Goal: Information Seeking & Learning: Check status

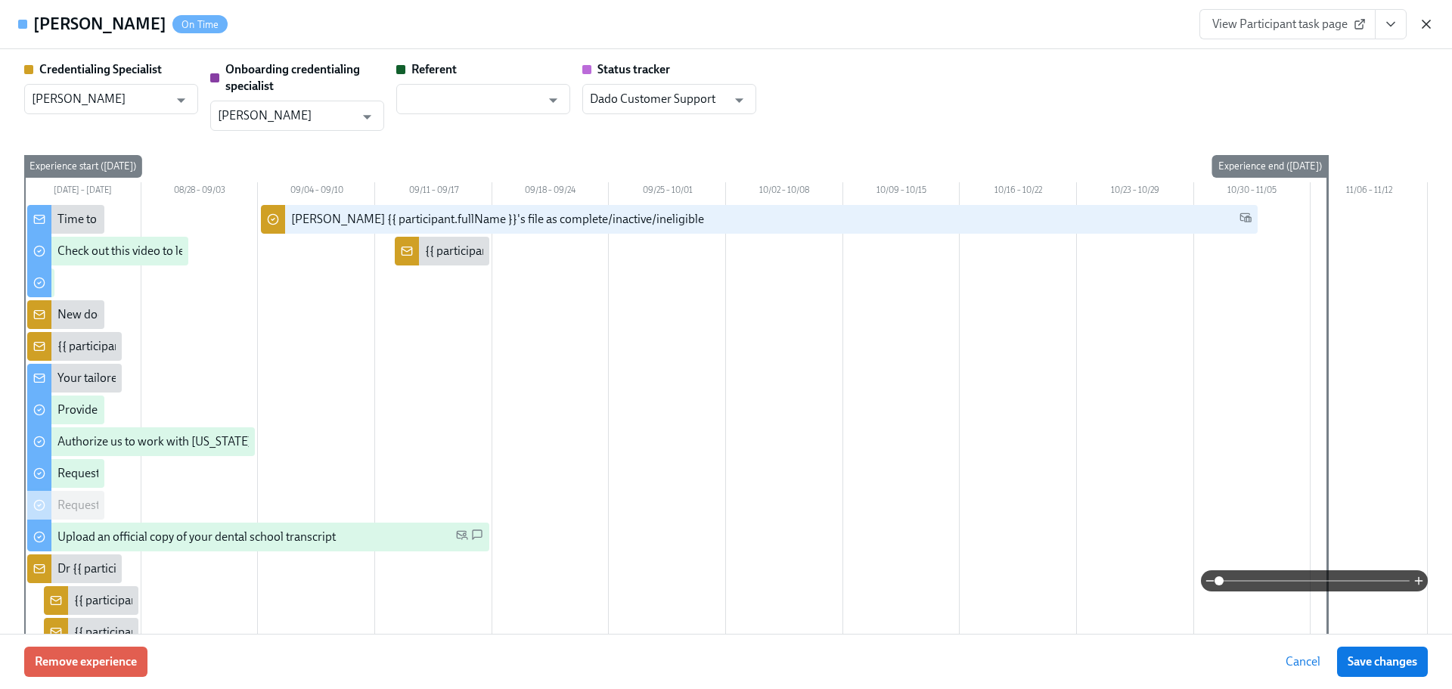
click at [1420, 23] on icon "button" at bounding box center [1426, 24] width 15 height 15
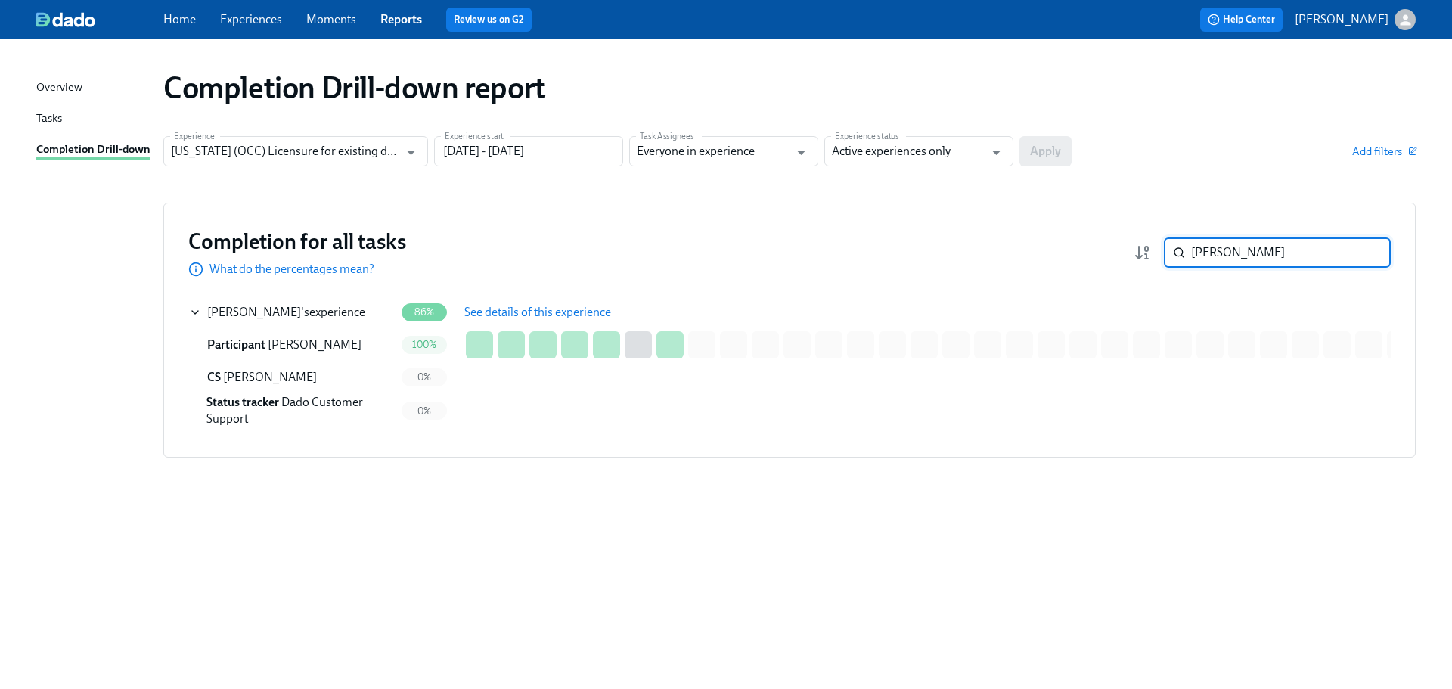
drag, startPoint x: 1261, startPoint y: 252, endPoint x: 1170, endPoint y: 253, distance: 91.5
click at [1170, 253] on div "eshani ​" at bounding box center [1277, 252] width 227 height 30
paste input "Patton"
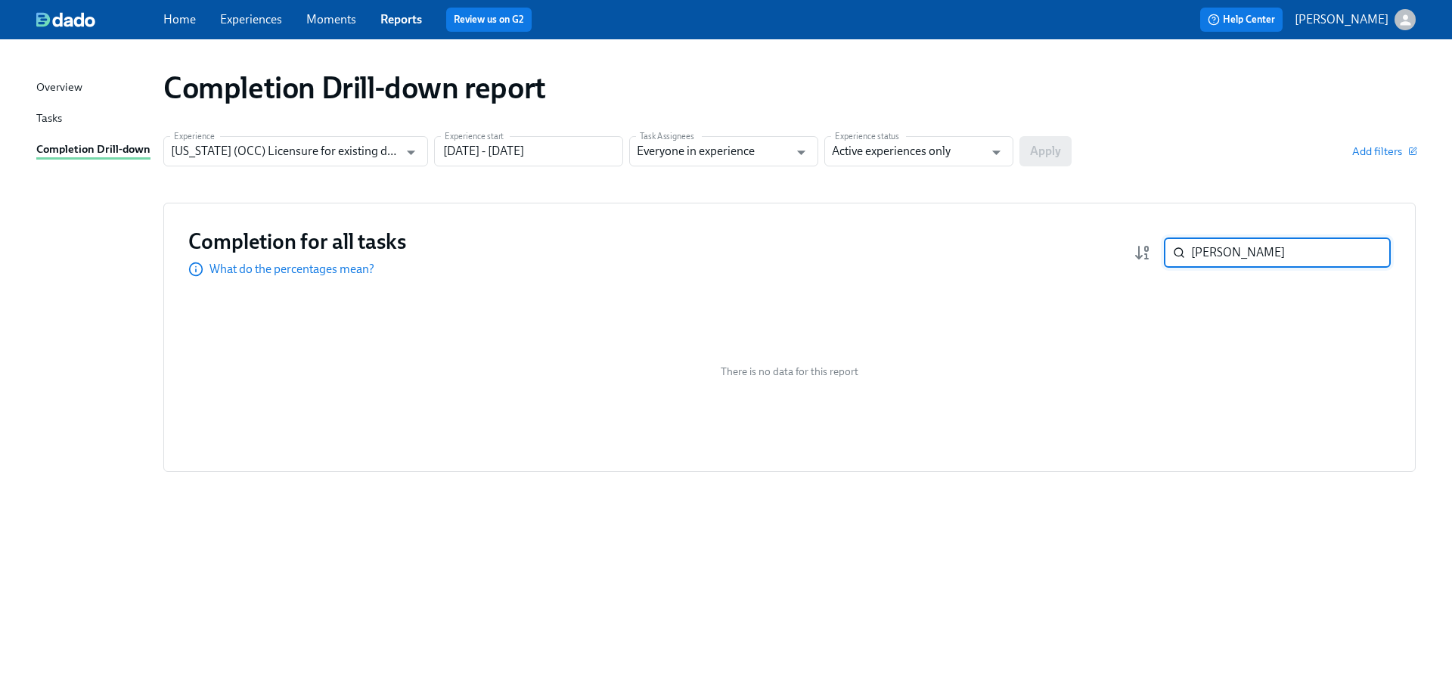
drag, startPoint x: 1235, startPoint y: 250, endPoint x: 1183, endPoint y: 253, distance: 52.3
click at [1182, 253] on div "Patton ​" at bounding box center [1277, 252] width 227 height 30
paste input "Campolieto"
click at [320, 311] on div "Daniel Campolieto 's experience" at bounding box center [286, 312] width 158 height 17
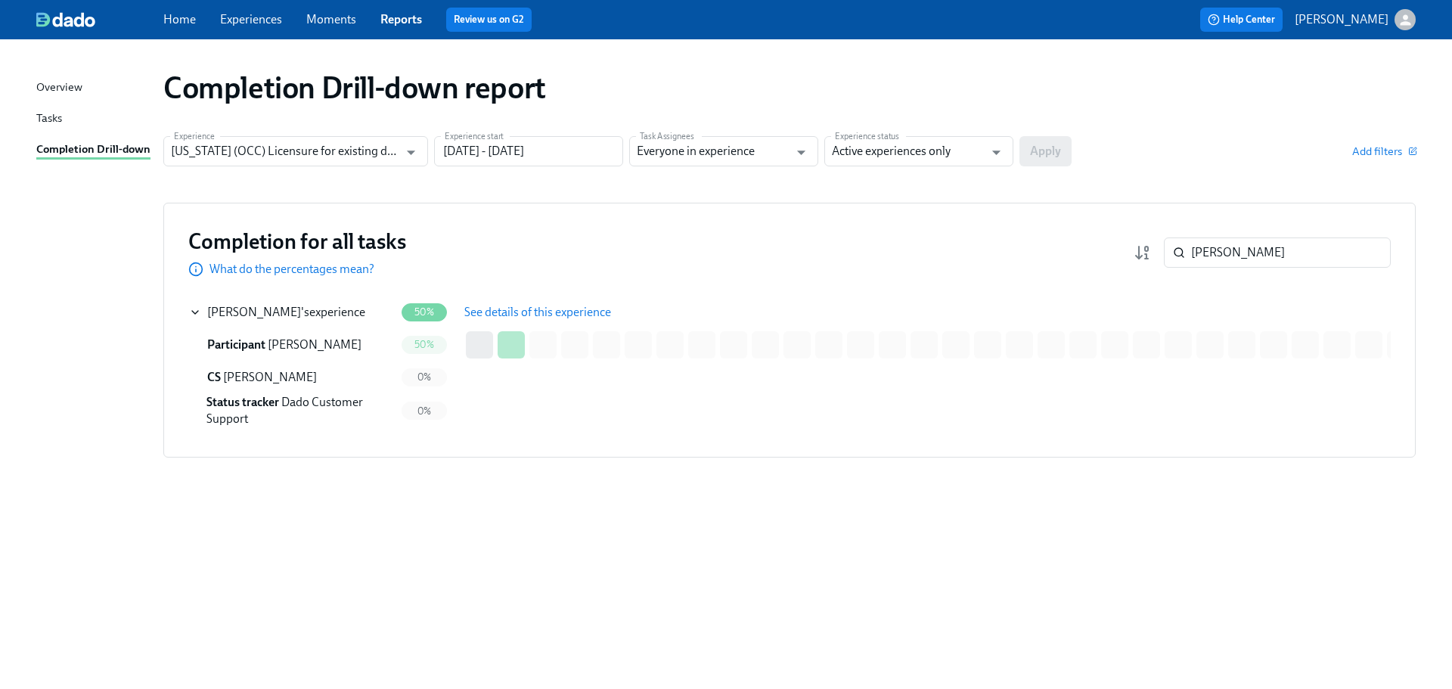
click at [514, 316] on span "See details of this experience" at bounding box center [537, 312] width 147 height 15
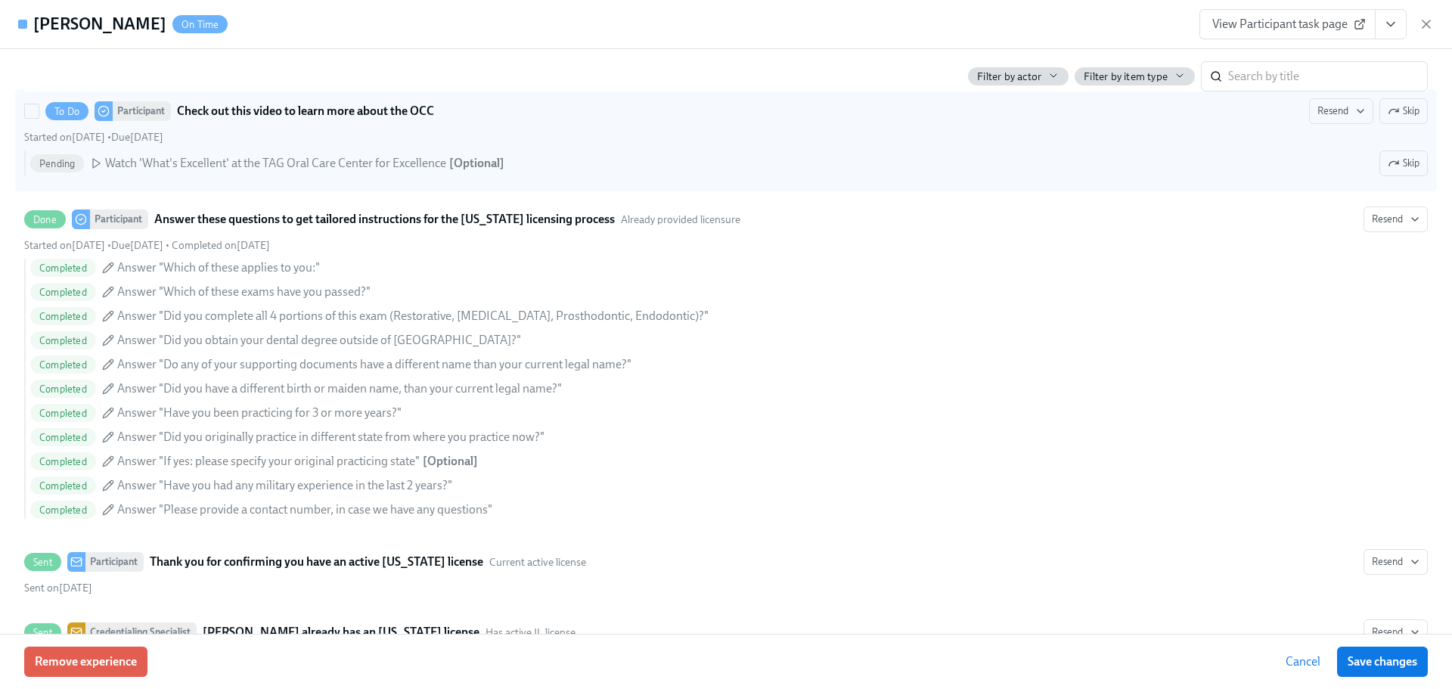
scroll to position [672, 0]
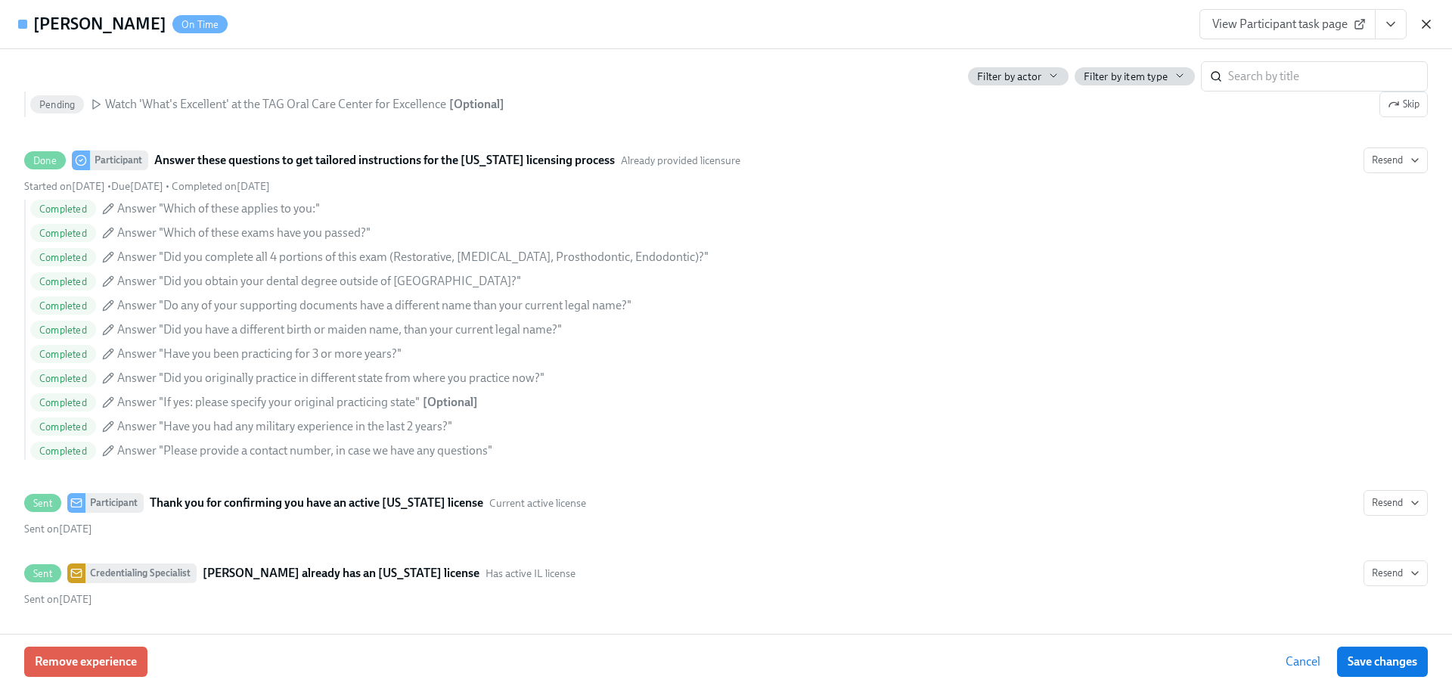
click at [1428, 23] on icon "button" at bounding box center [1427, 24] width 8 height 8
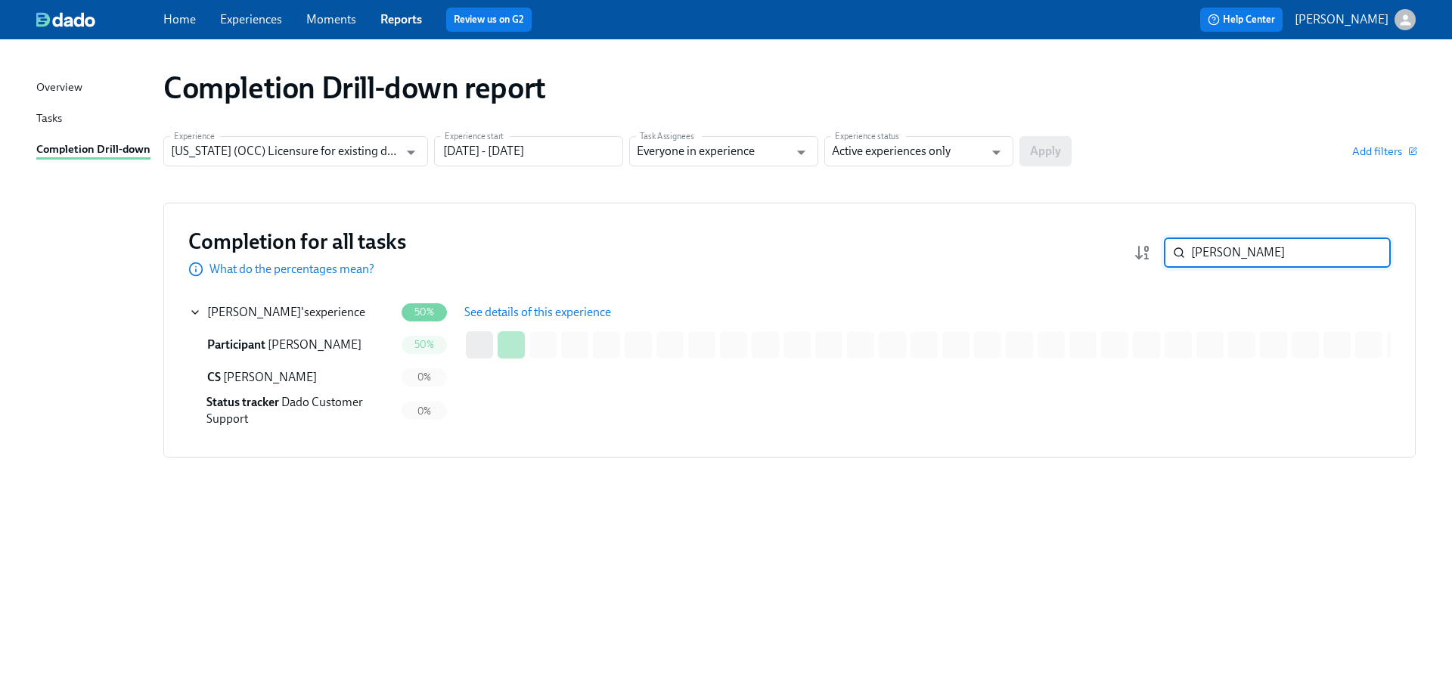
drag, startPoint x: 1187, startPoint y: 249, endPoint x: 1168, endPoint y: 247, distance: 18.2
click at [1176, 247] on div "Campolieto ​" at bounding box center [1277, 252] width 227 height 30
paste input "Hollar"
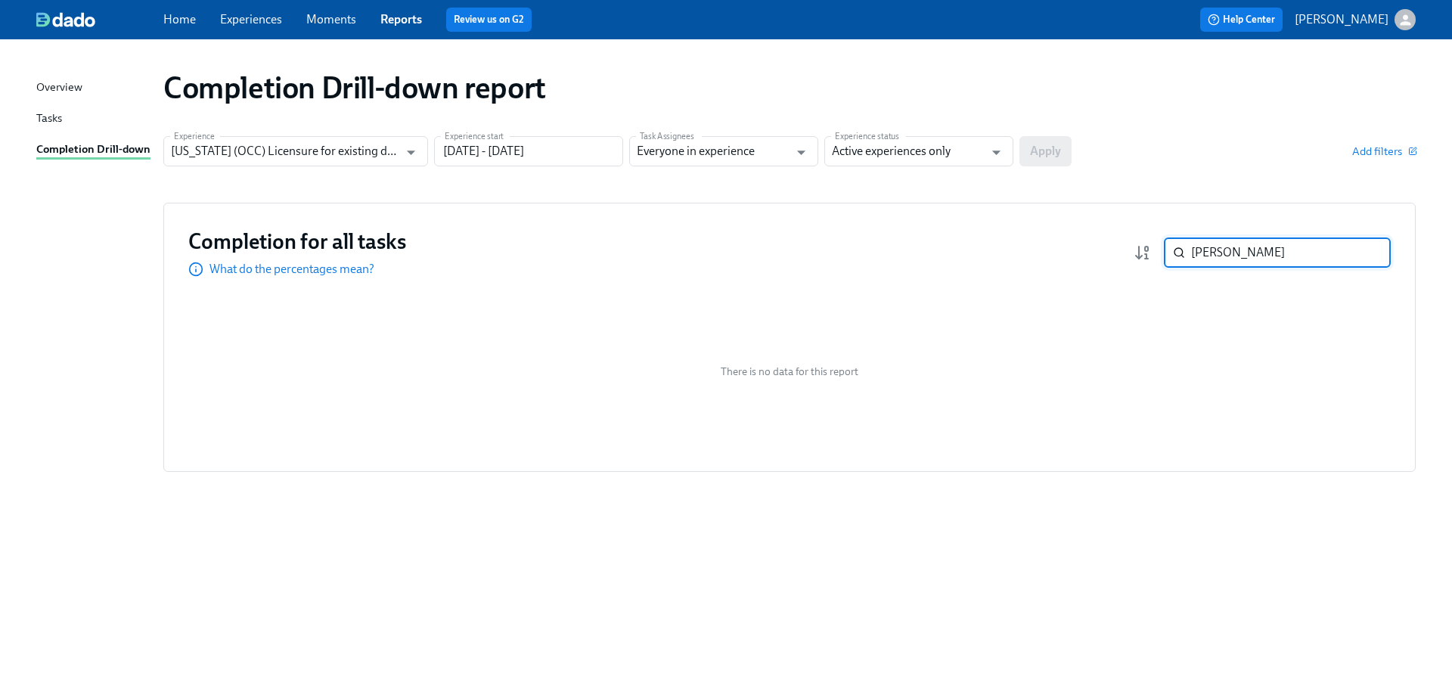
drag, startPoint x: 1258, startPoint y: 253, endPoint x: 1186, endPoint y: 249, distance: 72.0
click at [1186, 249] on div "Hollar ​" at bounding box center [1277, 252] width 227 height 30
paste input "Sharma"
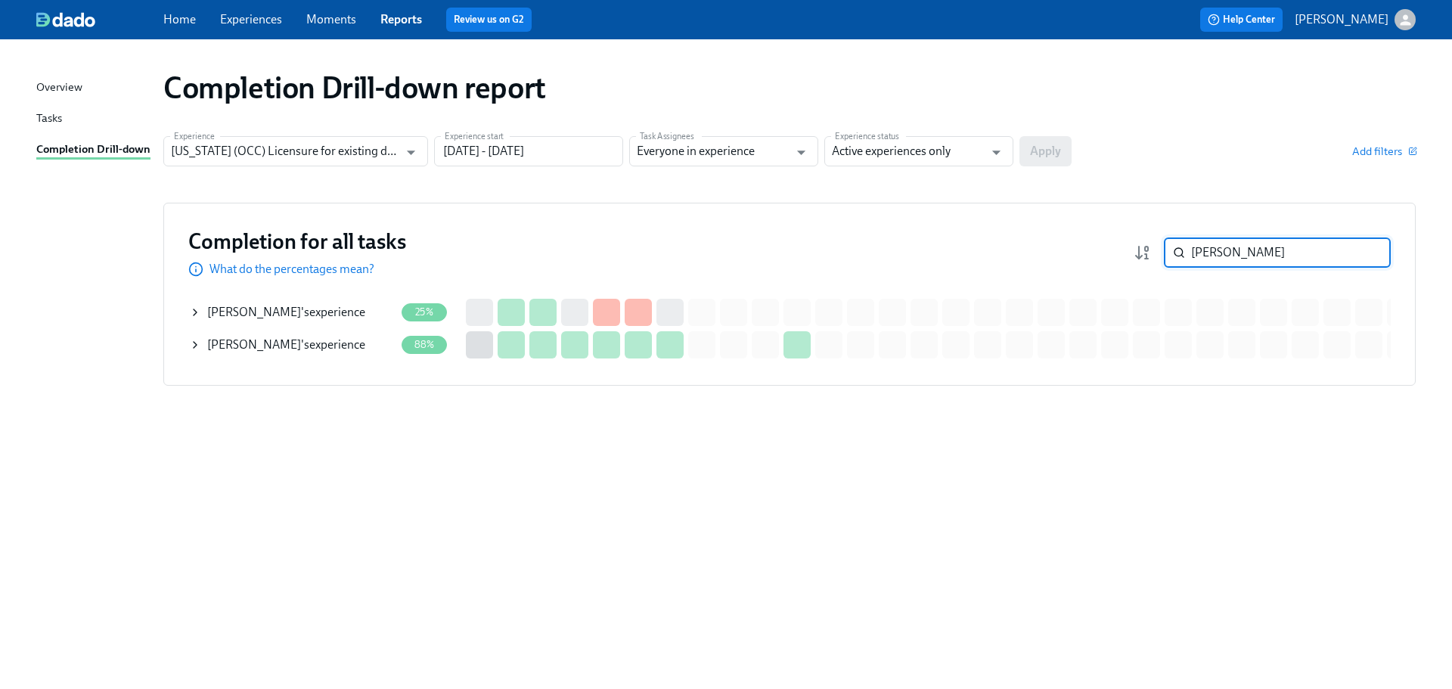
click at [316, 315] on div "Steven Sharma 's experience" at bounding box center [286, 312] width 158 height 17
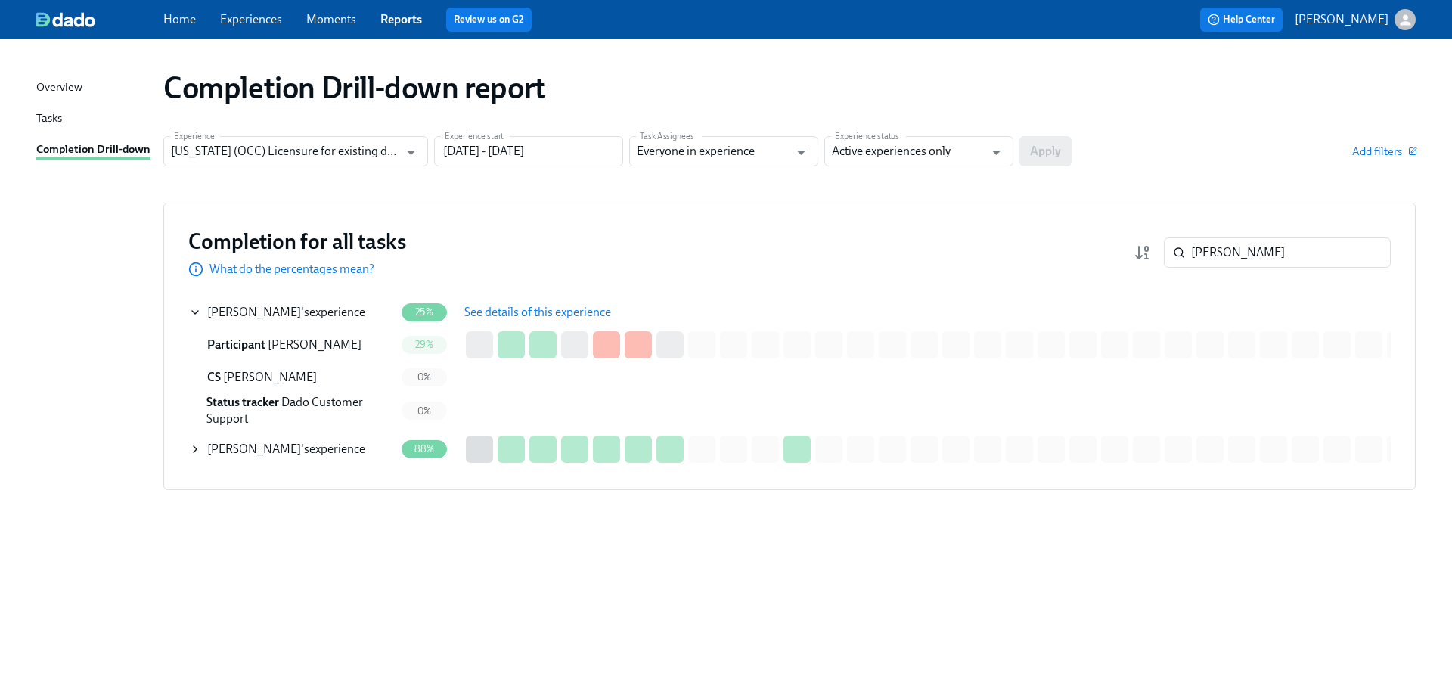
click at [529, 310] on span "See details of this experience" at bounding box center [537, 312] width 147 height 15
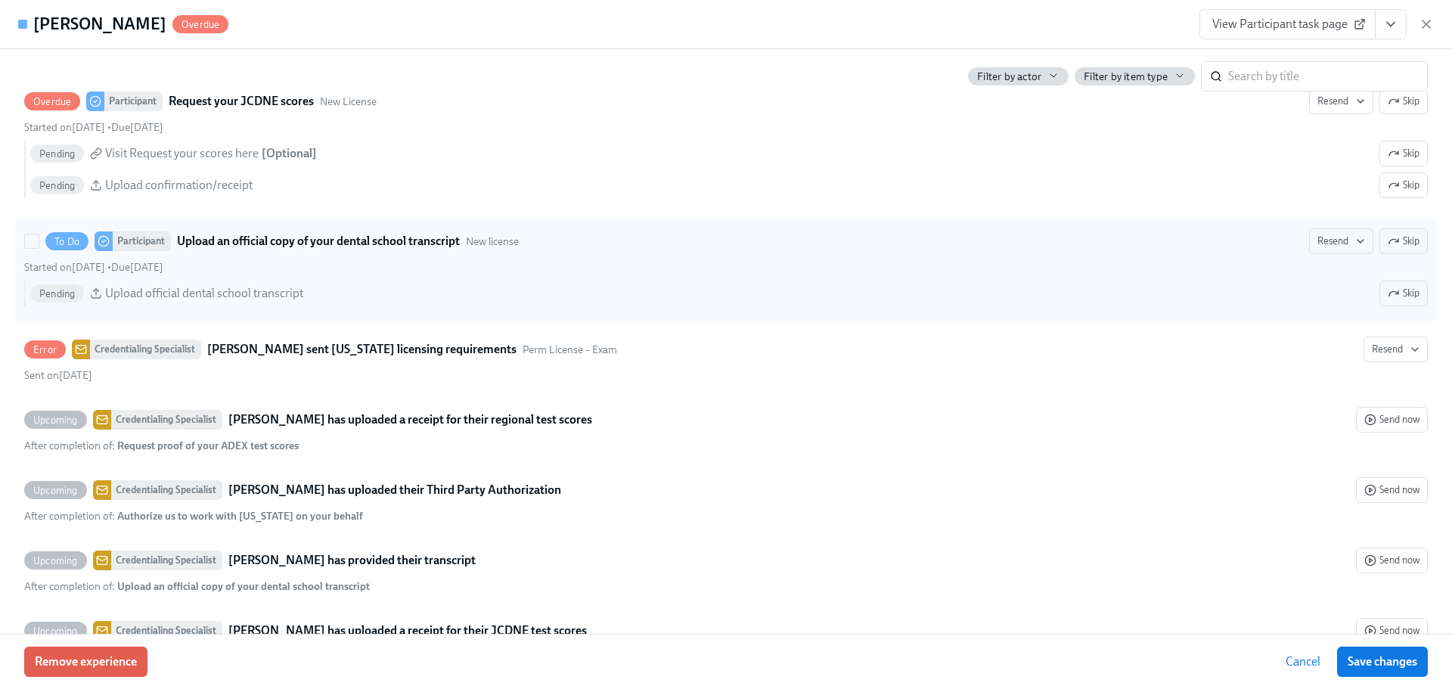
scroll to position [2493, 0]
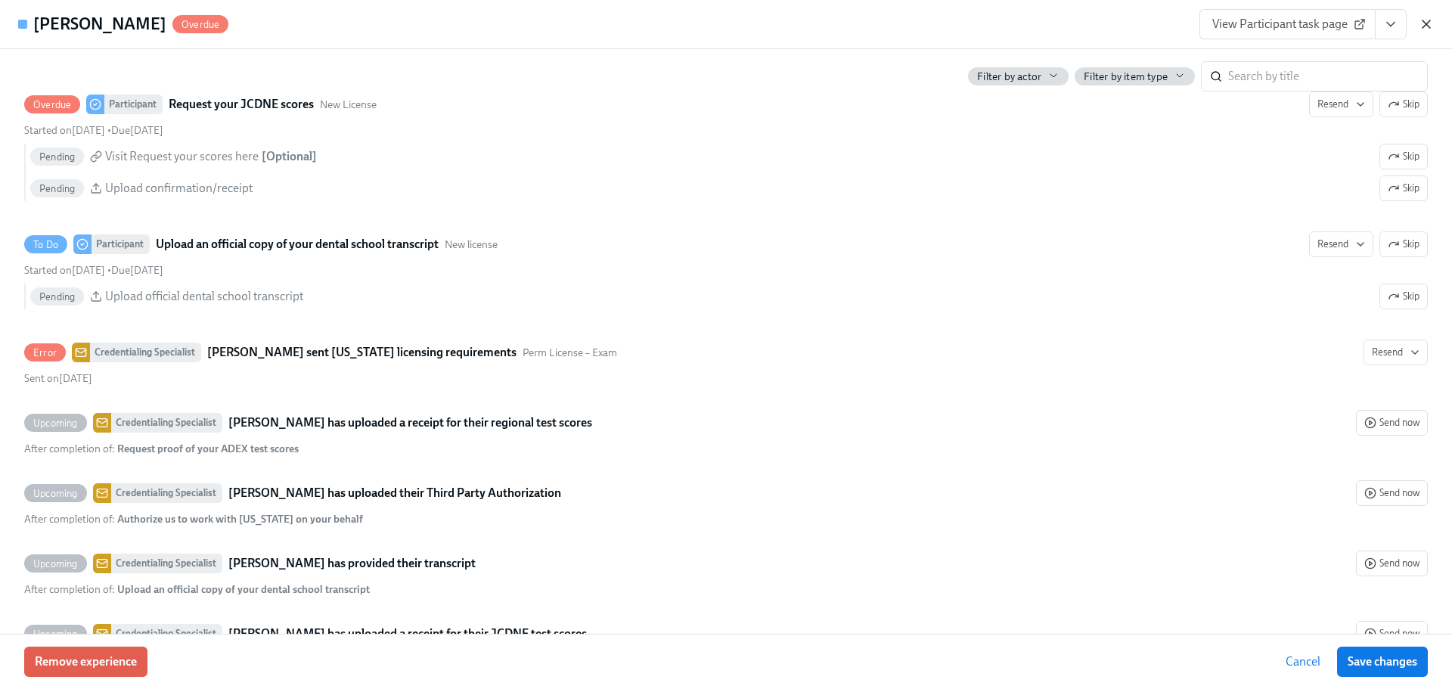
click at [1424, 26] on icon "button" at bounding box center [1427, 24] width 8 height 8
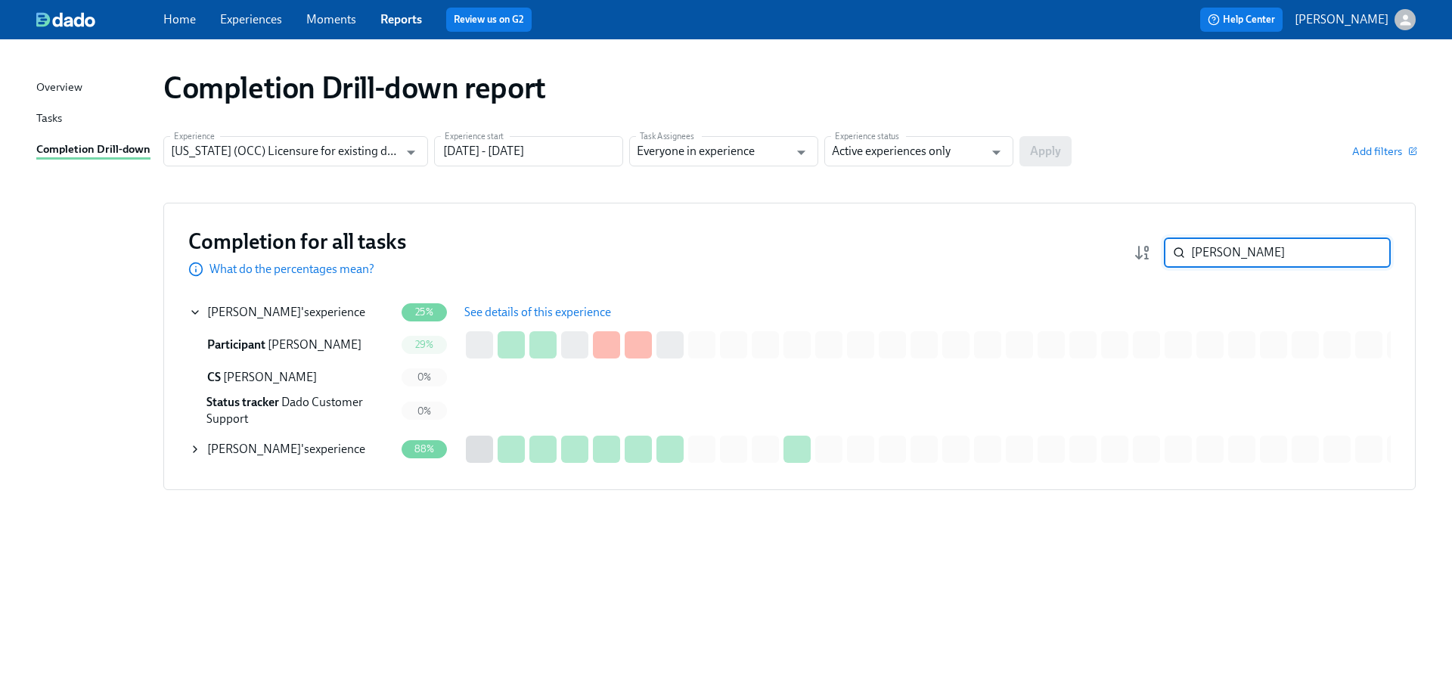
drag, startPoint x: 1241, startPoint y: 249, endPoint x: 1187, endPoint y: 259, distance: 55.5
click at [1187, 259] on div "Sharma ​" at bounding box center [1277, 252] width 227 height 30
click at [1184, 258] on div "Sharma ​" at bounding box center [1277, 252] width 227 height 30
click at [1255, 259] on input "Sharma" at bounding box center [1291, 252] width 200 height 30
drag, startPoint x: 1254, startPoint y: 253, endPoint x: 1165, endPoint y: 257, distance: 88.6
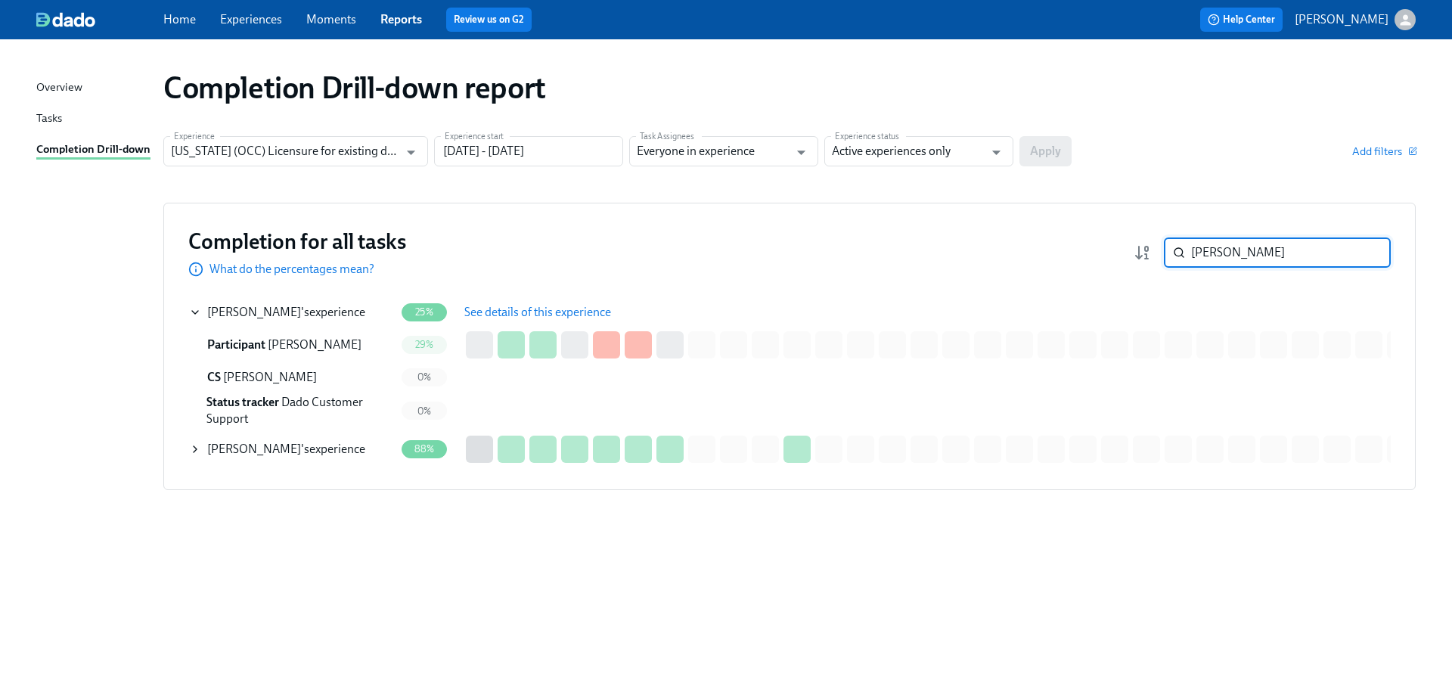
click at [1165, 257] on div "Sharma ​" at bounding box center [1277, 252] width 227 height 30
paste input "arangi"
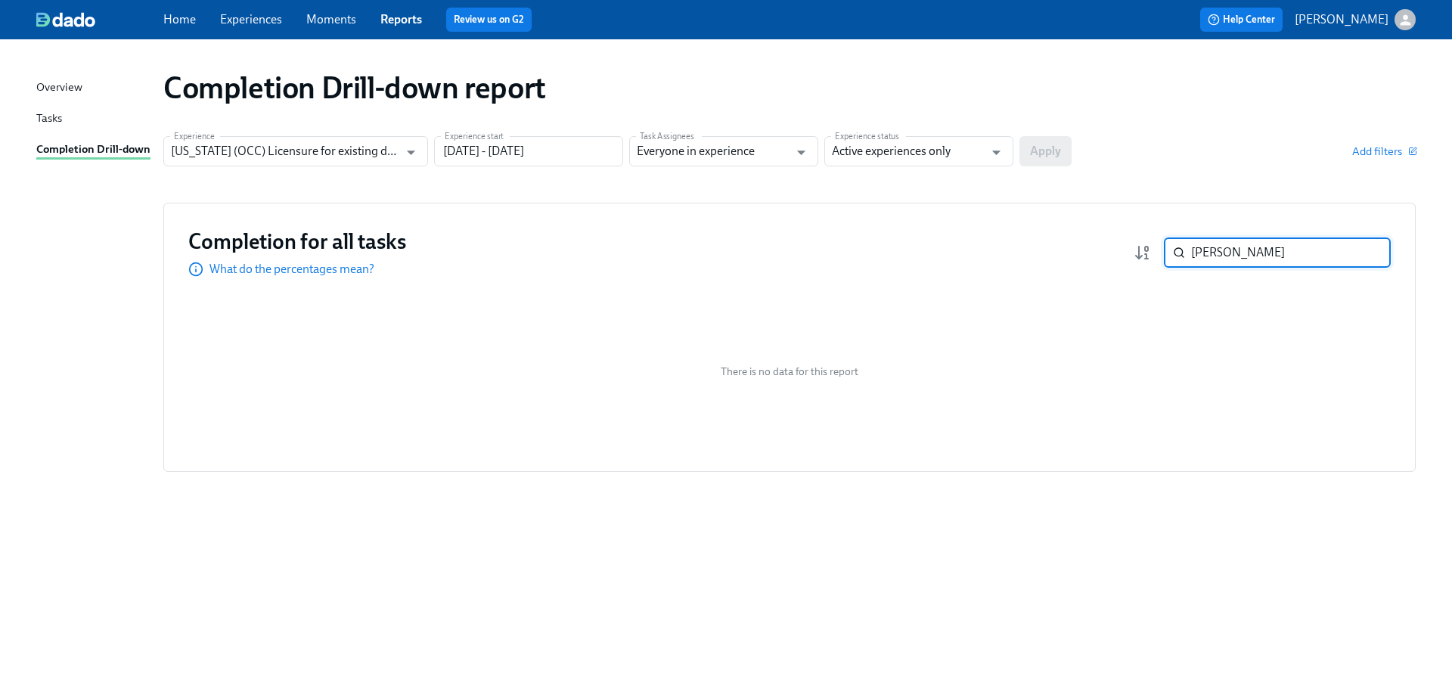
type input "Sarangi"
